Goal: Task Accomplishment & Management: Manage account settings

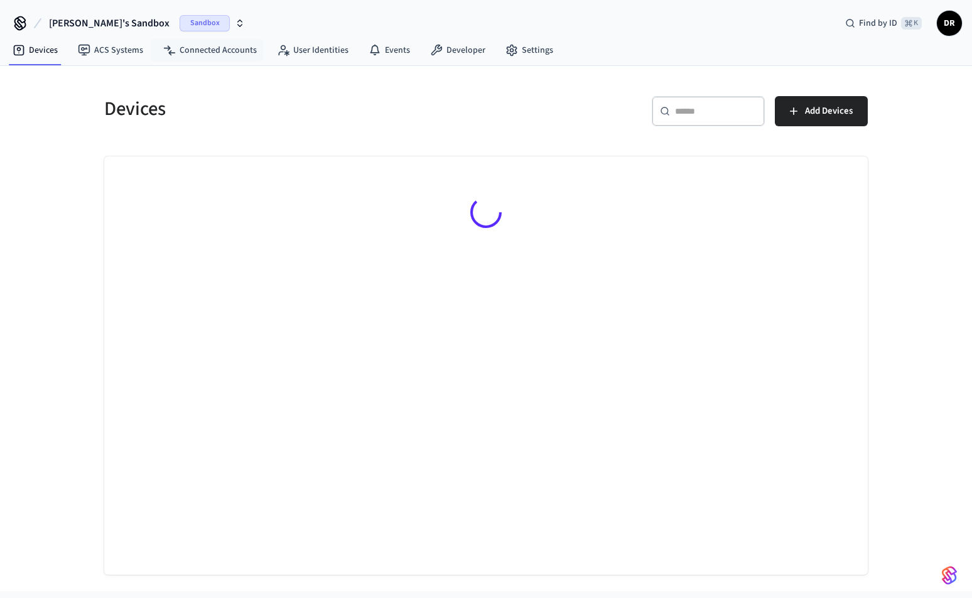
click at [185, 20] on div "Sandbox" at bounding box center [212, 23] width 65 height 16
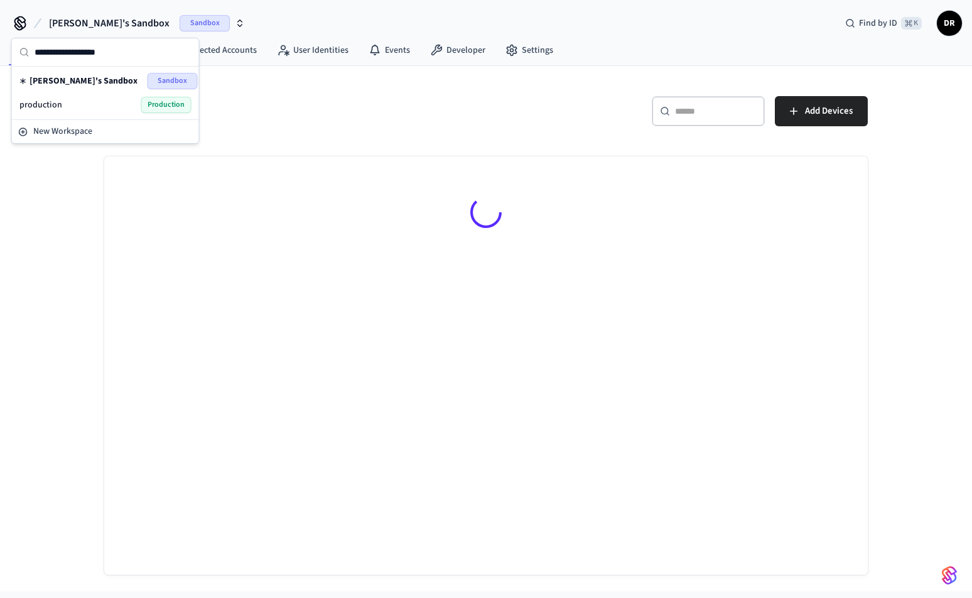
click at [138, 100] on div "production Production" at bounding box center [105, 105] width 172 height 16
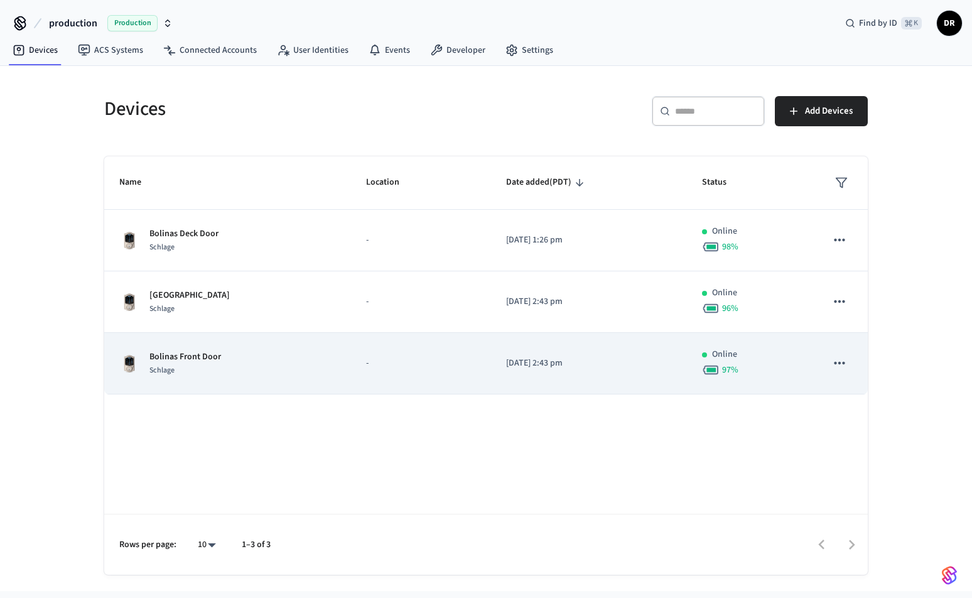
click at [249, 364] on div "Bolinas Front Door Schlage" at bounding box center [227, 363] width 217 height 26
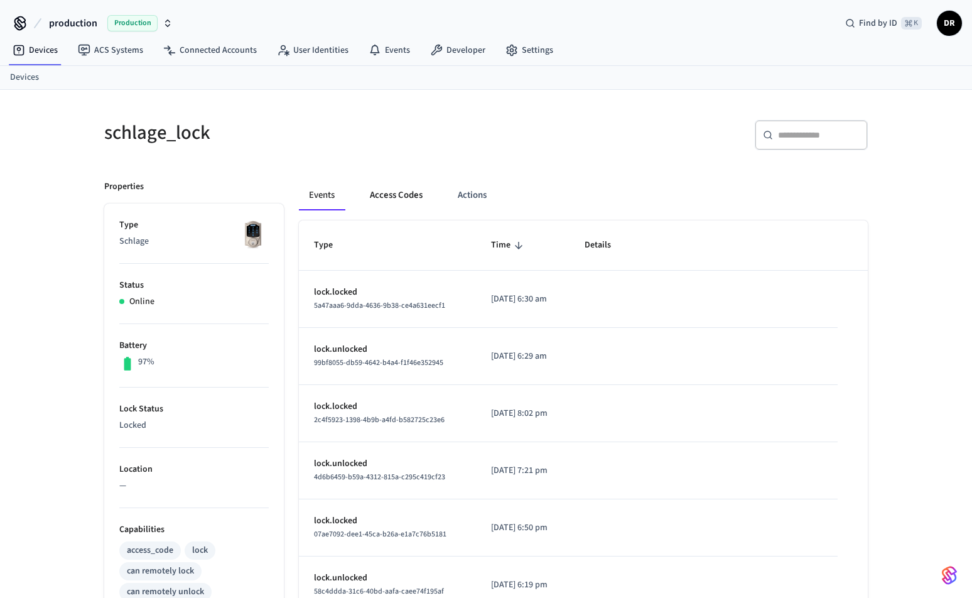
click at [391, 198] on button "Access Codes" at bounding box center [396, 195] width 73 height 30
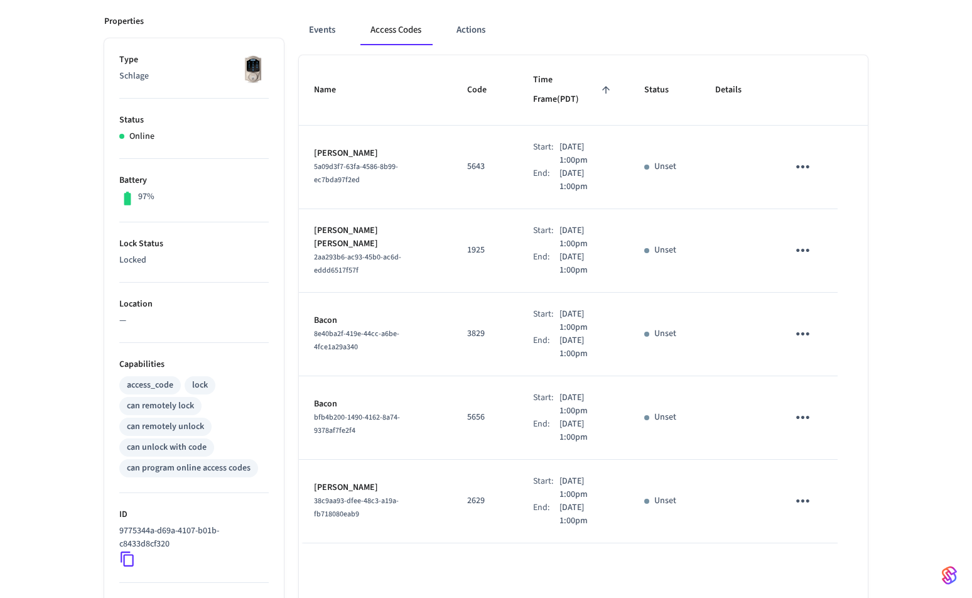
scroll to position [164, 1]
click at [600, 85] on icon "sticky table" at bounding box center [605, 90] width 11 height 11
click at [329, 29] on button "Events" at bounding box center [322, 31] width 46 height 30
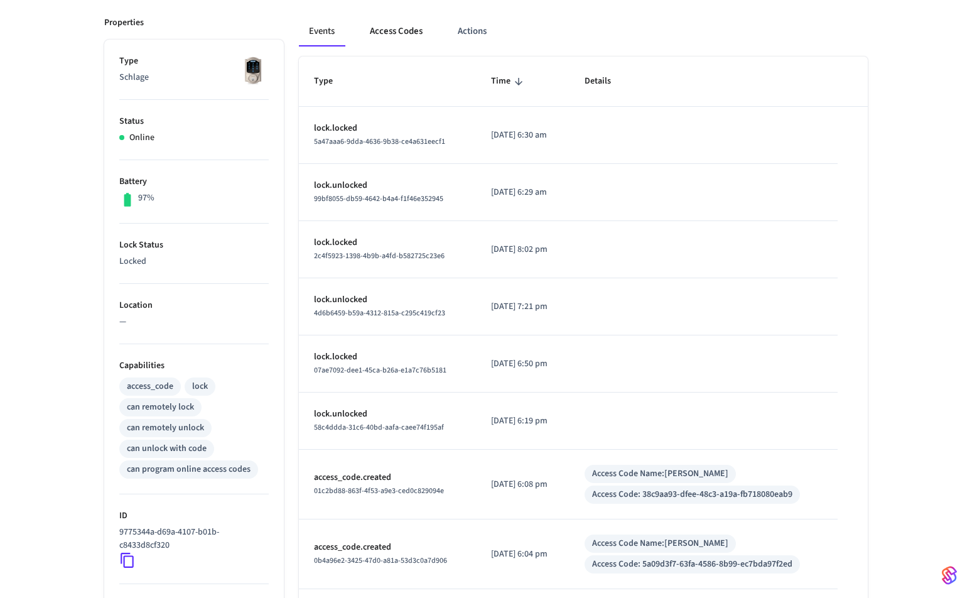
click at [409, 30] on button "Access Codes" at bounding box center [396, 31] width 73 height 30
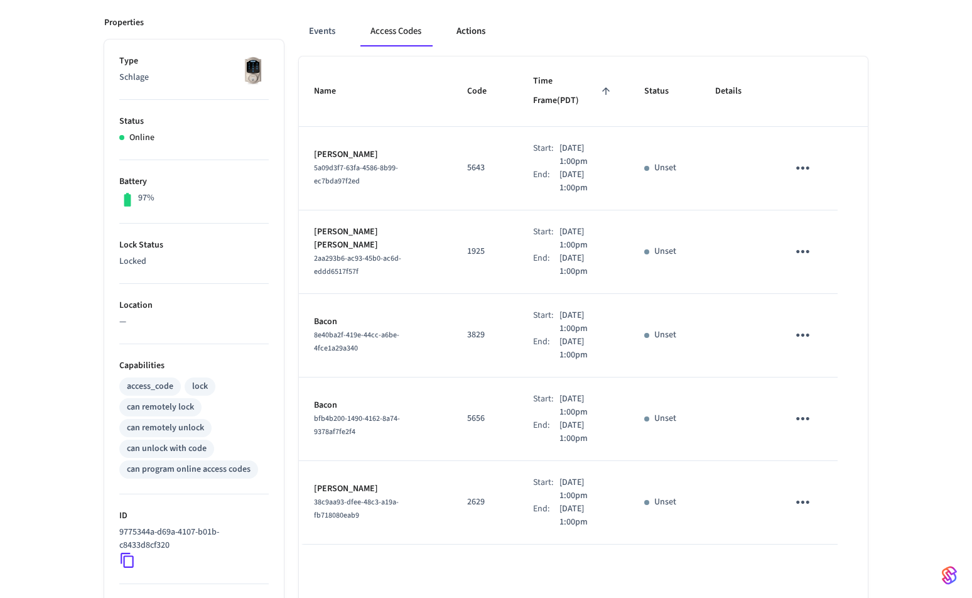
click at [475, 31] on button "Actions" at bounding box center [471, 31] width 49 height 30
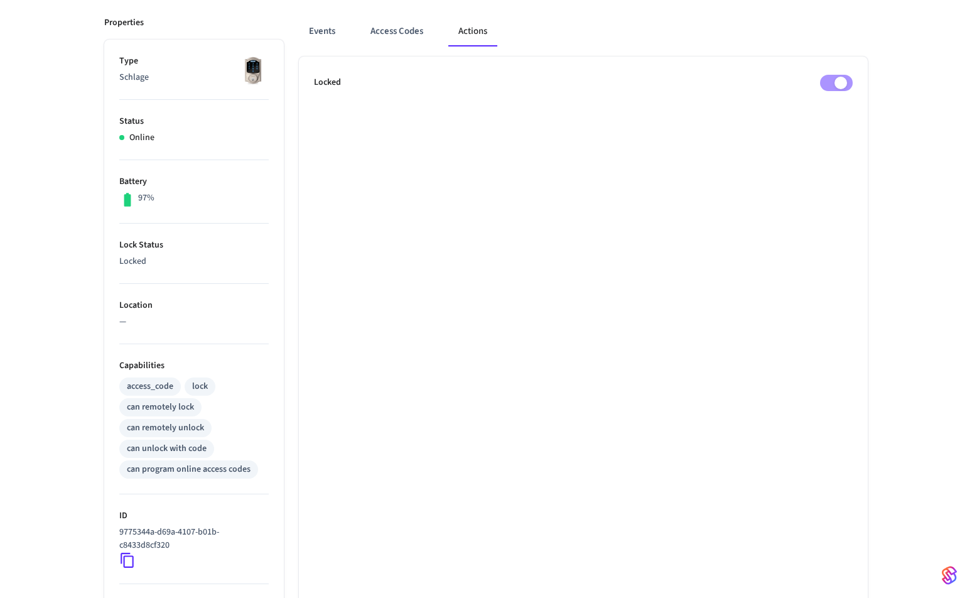
click at [352, 30] on div "Events Access Codes Actions" at bounding box center [583, 31] width 569 height 30
click at [312, 30] on button "Events" at bounding box center [322, 31] width 46 height 30
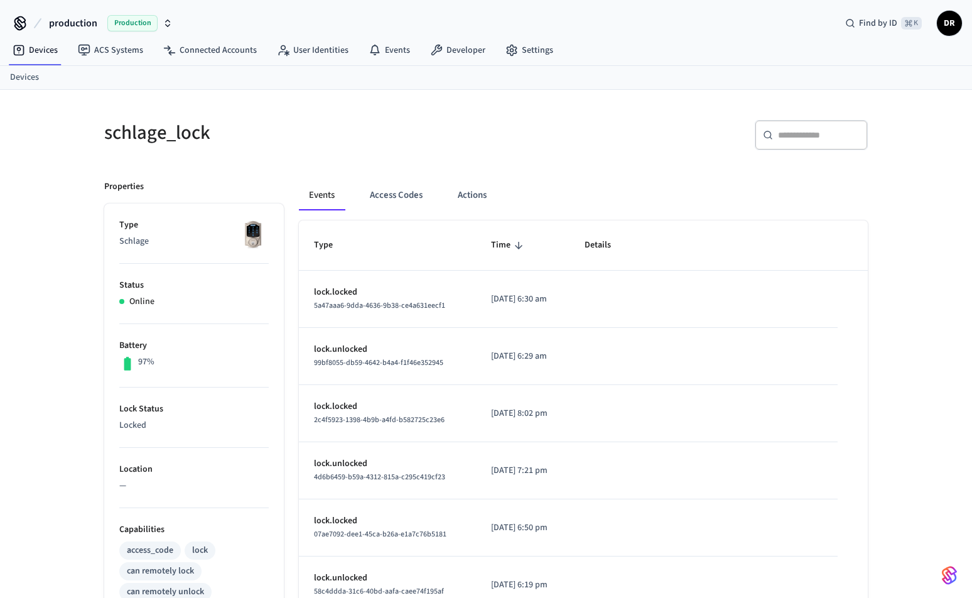
scroll to position [0, 0]
click at [386, 193] on button "Access Codes" at bounding box center [396, 195] width 73 height 30
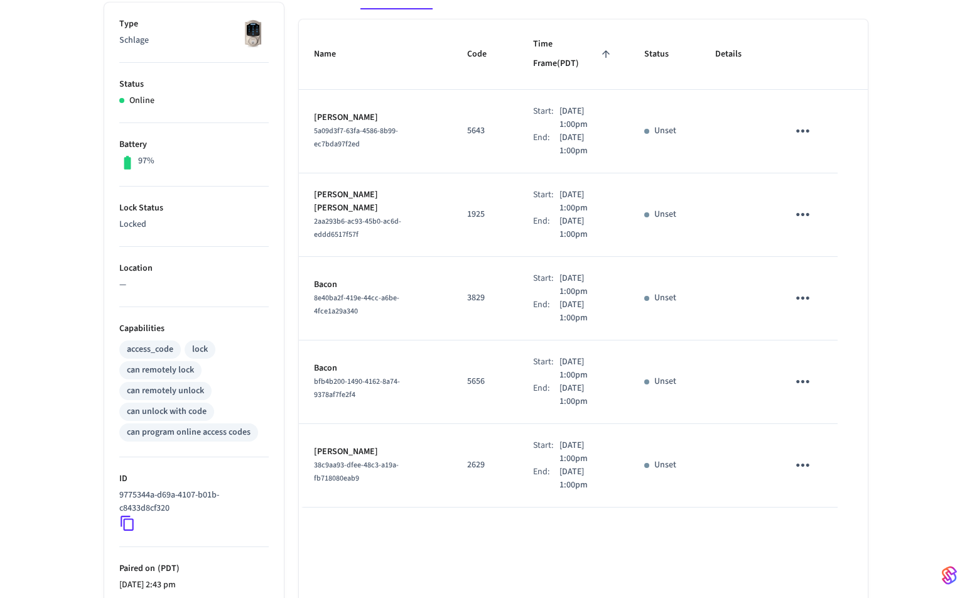
scroll to position [200, 0]
